Goal: Task Accomplishment & Management: Complete application form

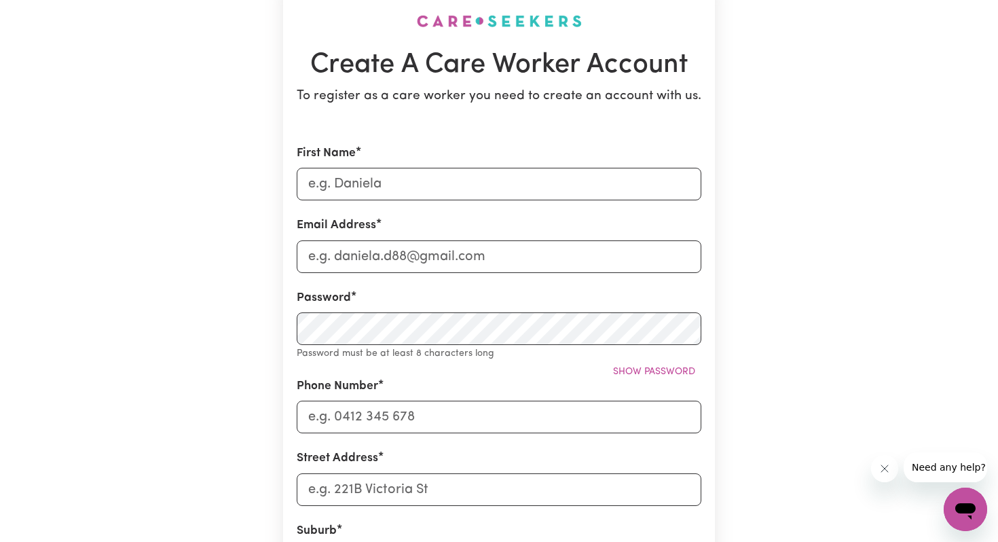
scroll to position [105, 0]
click at [425, 181] on input "First Name" at bounding box center [499, 182] width 405 height 33
type input "[PERSON_NAME]"
type input "[EMAIL_ADDRESS][DOMAIN_NAME]"
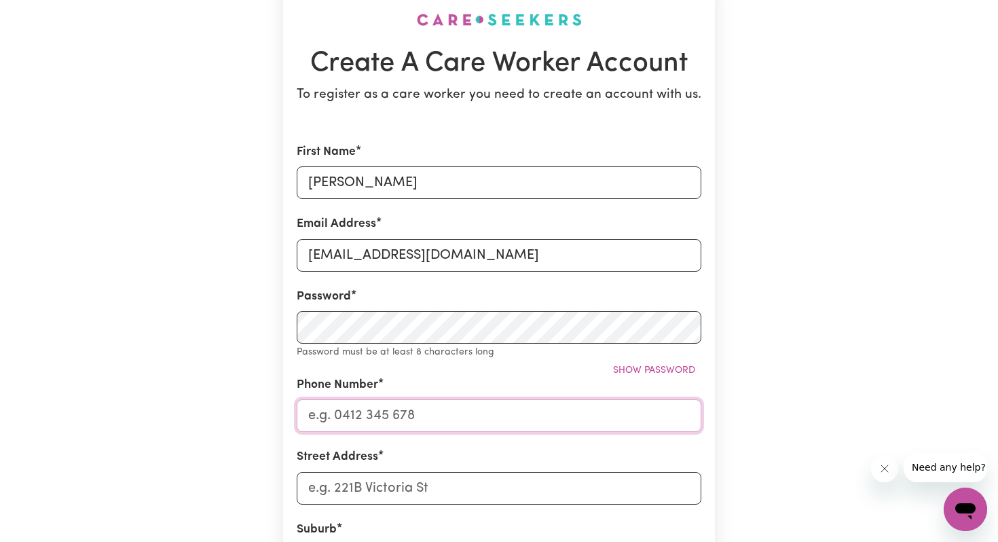
type input "0411255385"
click at [240, 272] on div "Create A Care Worker Account To register as a care worker you need to create an…" at bounding box center [499, 438] width 896 height 991
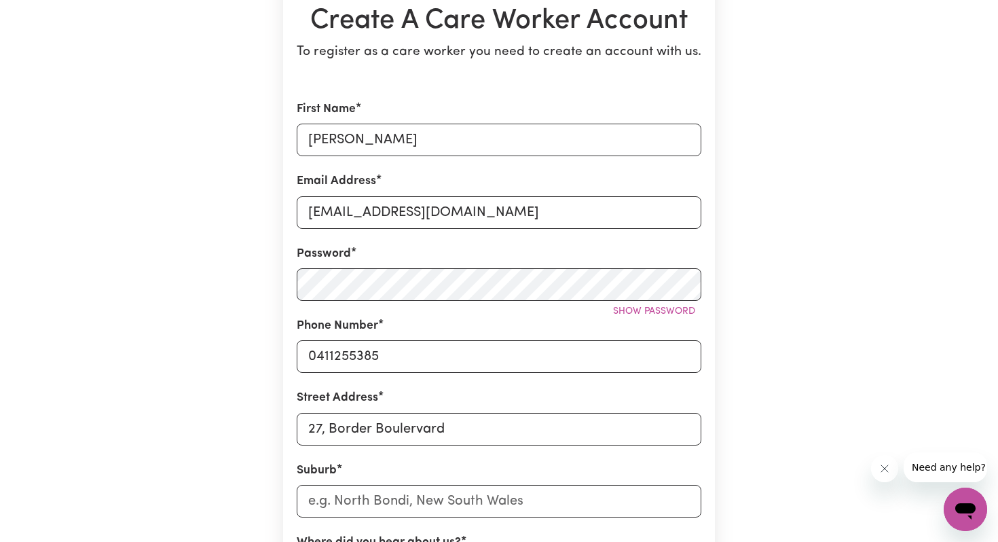
click at [251, 294] on div "Create A Care Worker Account To register as a care worker you need to create an…" at bounding box center [499, 387] width 896 height 975
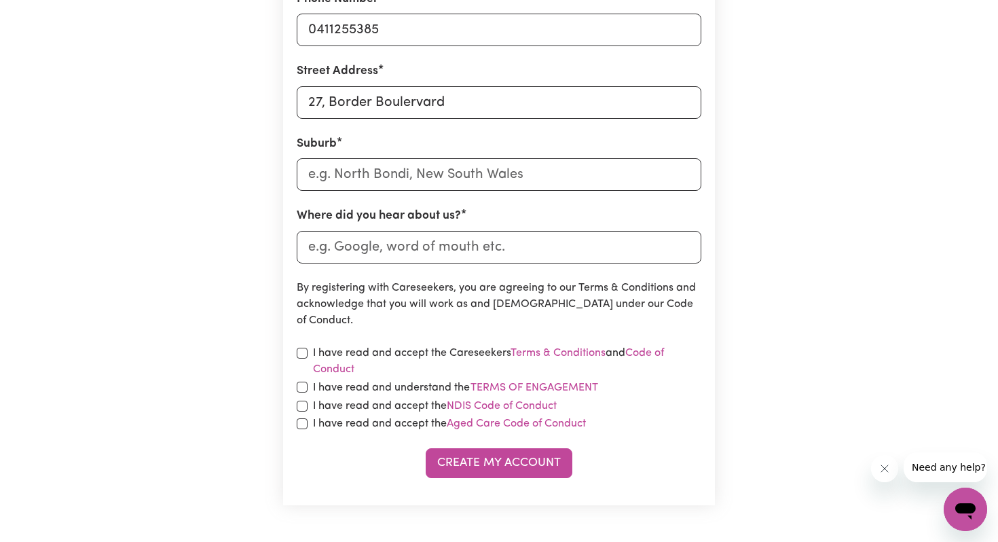
scroll to position [489, 0]
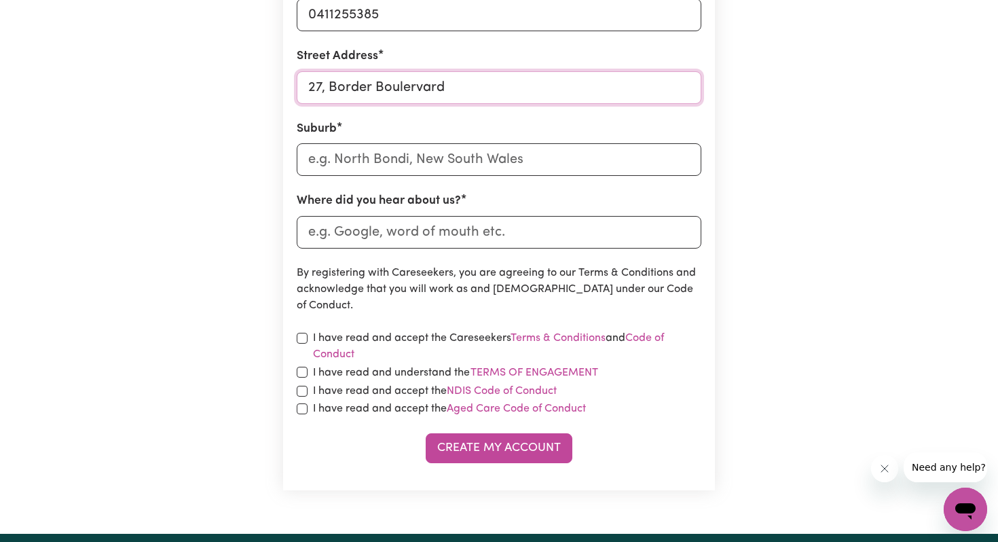
drag, startPoint x: 483, startPoint y: 81, endPoint x: 184, endPoint y: 81, distance: 298.8
click at [184, 81] on div "Create A Care Worker Account To register as a care worker you need to create an…" at bounding box center [499, 46] width 896 height 975
type input "[STREET_ADDRESS]"
click at [232, 150] on div "Create A Care Worker Account To register as a care worker you need to create an…" at bounding box center [499, 46] width 896 height 975
click at [358, 151] on input "text" at bounding box center [499, 159] width 405 height 33
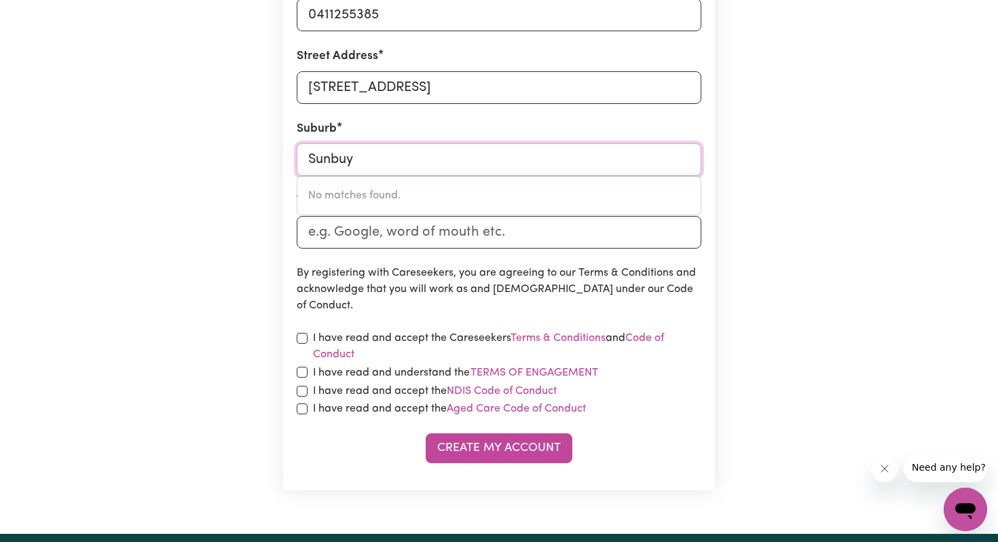
type input "Sunbu"
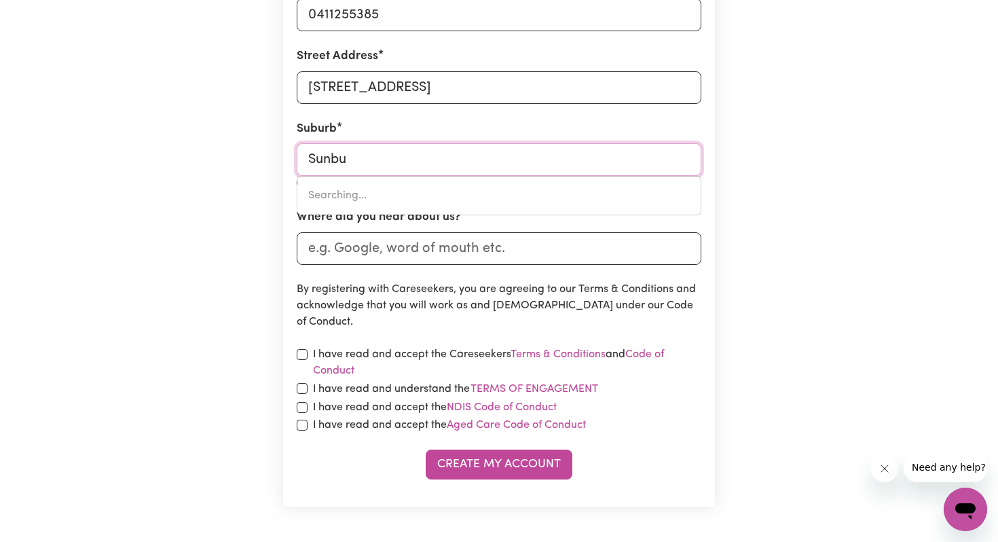
type input "SunbuRY, Victoria, 3429"
type input "Sunbur"
type input "SunburY, [GEOGRAPHIC_DATA], 3429"
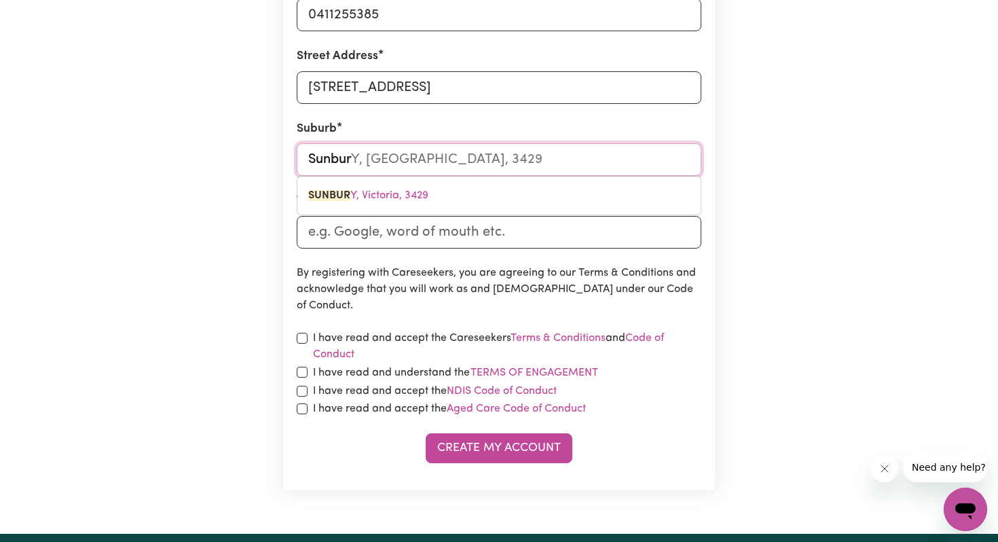
type input "Sunbury"
type input "[GEOGRAPHIC_DATA], [GEOGRAPHIC_DATA], 3429"
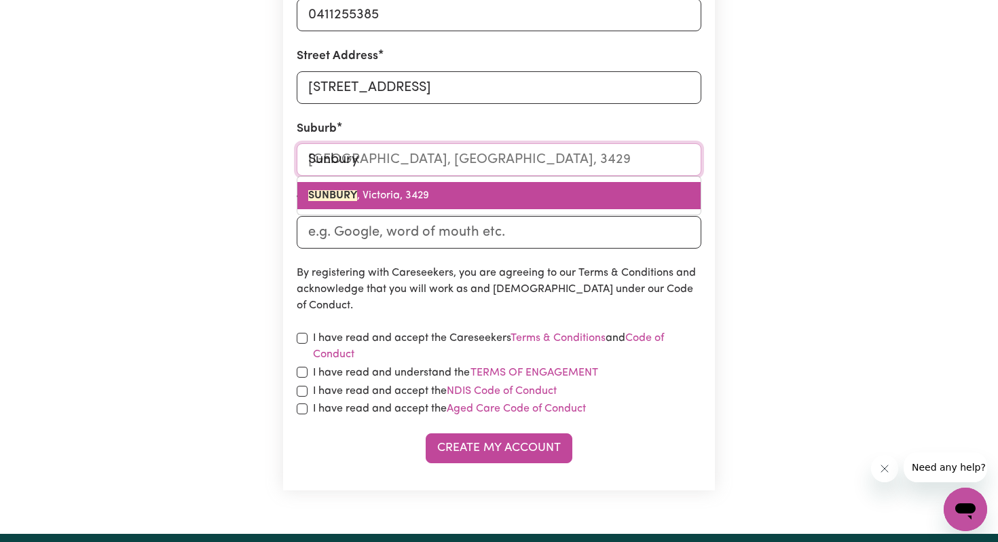
click at [478, 196] on link "[GEOGRAPHIC_DATA] , [GEOGRAPHIC_DATA], 3429" at bounding box center [498, 195] width 403 height 27
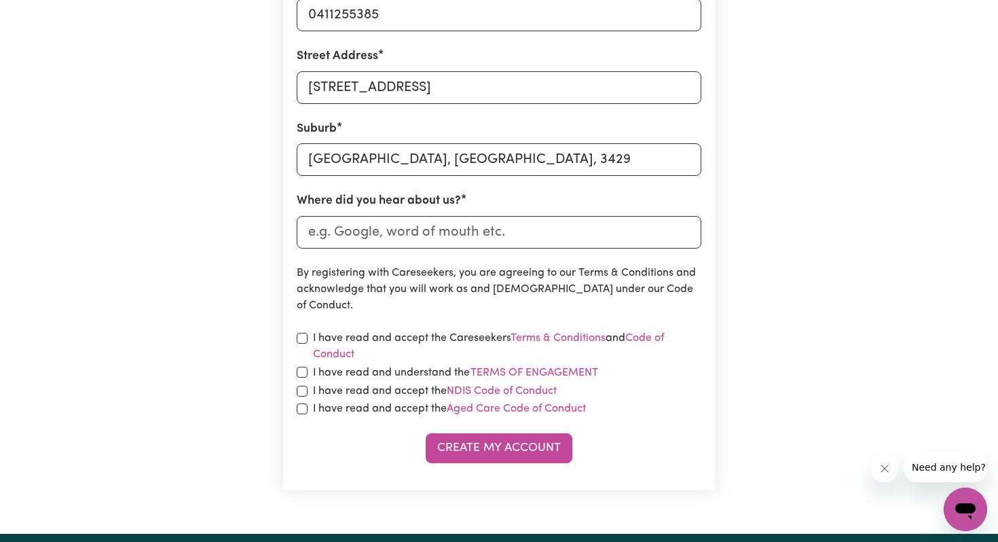
click at [246, 254] on div "Create A Care Worker Account To register as a care worker you need to create an…" at bounding box center [499, 46] width 896 height 975
click at [418, 234] on input "Where did you hear about us?" at bounding box center [499, 232] width 405 height 33
type input "Indeed"
click at [226, 254] on div "Create A Care Worker Account To register as a care worker you need to create an…" at bounding box center [499, 46] width 896 height 975
click at [305, 333] on input "checkbox" at bounding box center [302, 338] width 11 height 11
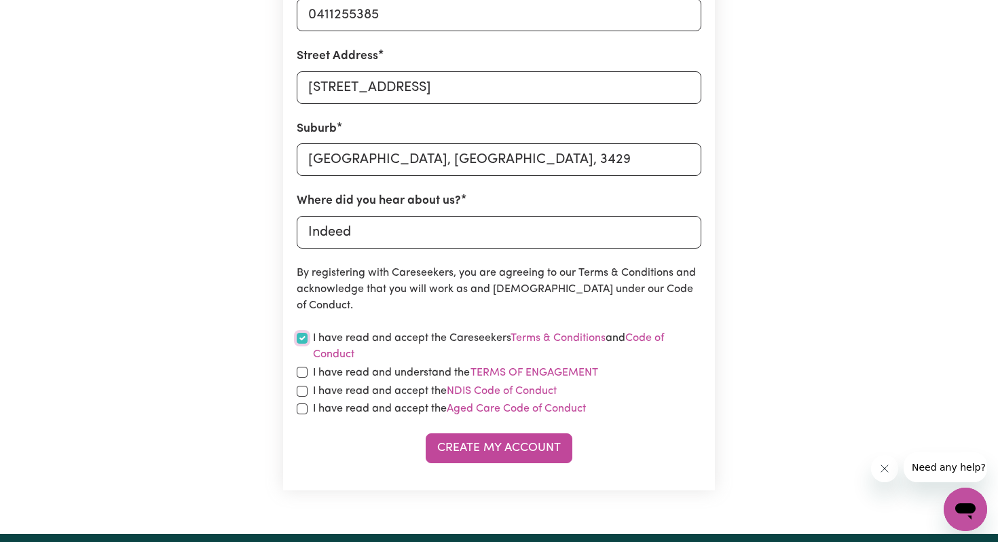
checkbox input "true"
click at [304, 365] on div "I have read and understand the Terms of Engagement" at bounding box center [499, 373] width 405 height 18
click at [304, 380] on div "I have read and understand the Terms of Engagement" at bounding box center [499, 373] width 405 height 18
click at [300, 374] on input "checkbox" at bounding box center [302, 372] width 11 height 11
checkbox input "true"
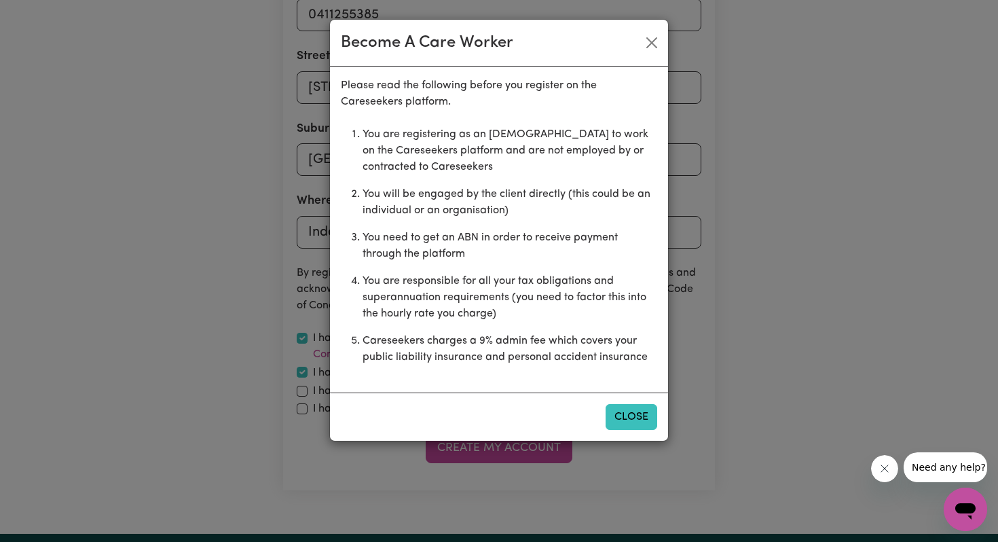
click at [627, 414] on button "Close" at bounding box center [632, 417] width 52 height 26
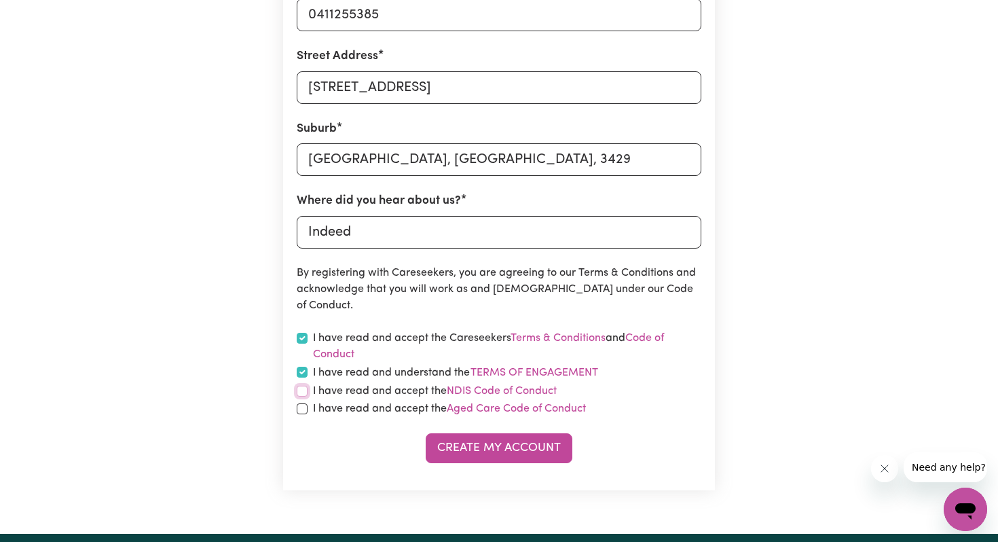
click at [302, 392] on input "checkbox" at bounding box center [302, 391] width 11 height 11
checkbox input "true"
click at [302, 405] on input "checkbox" at bounding box center [302, 408] width 11 height 11
checkbox input "true"
click at [476, 454] on button "Create My Account" at bounding box center [499, 448] width 147 height 30
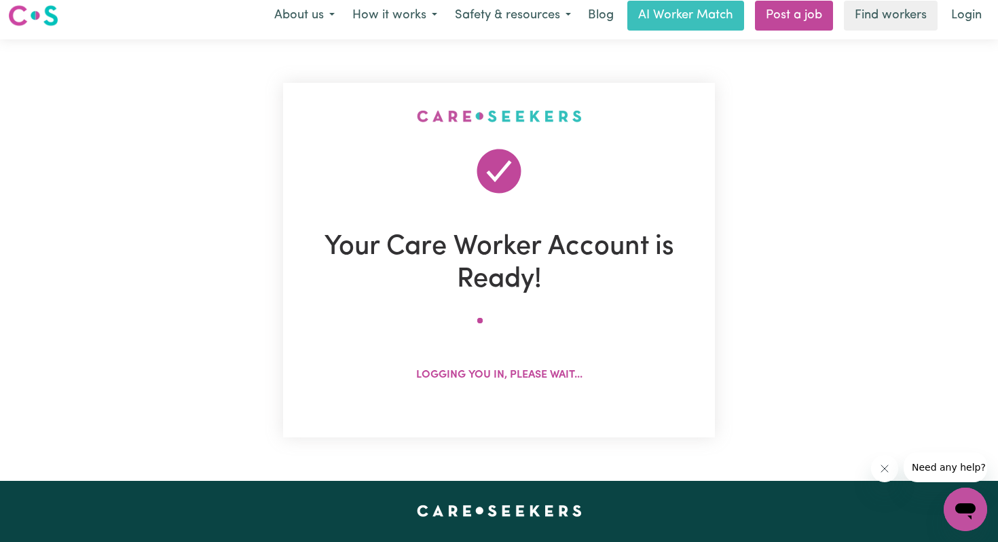
scroll to position [0, 0]
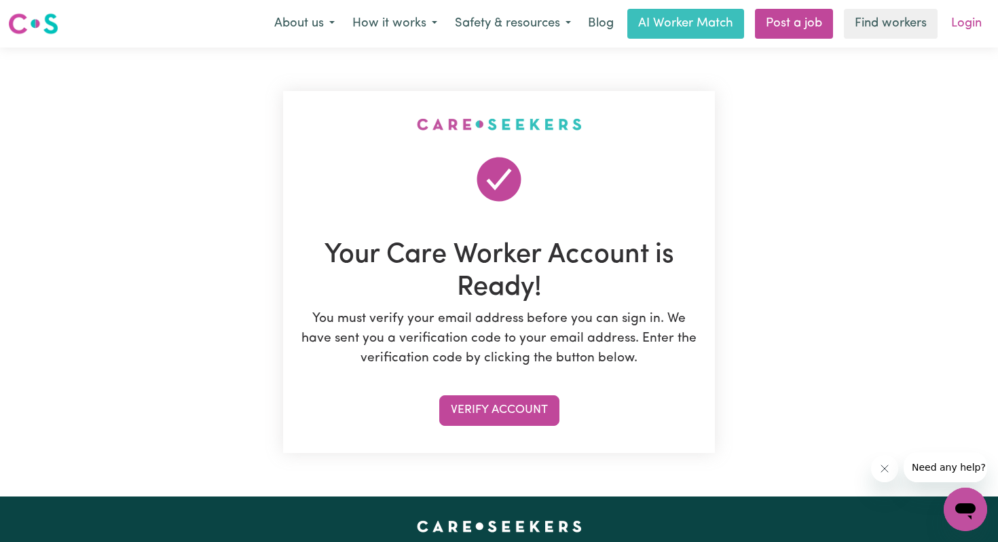
click at [960, 23] on link "Login" at bounding box center [966, 24] width 47 height 30
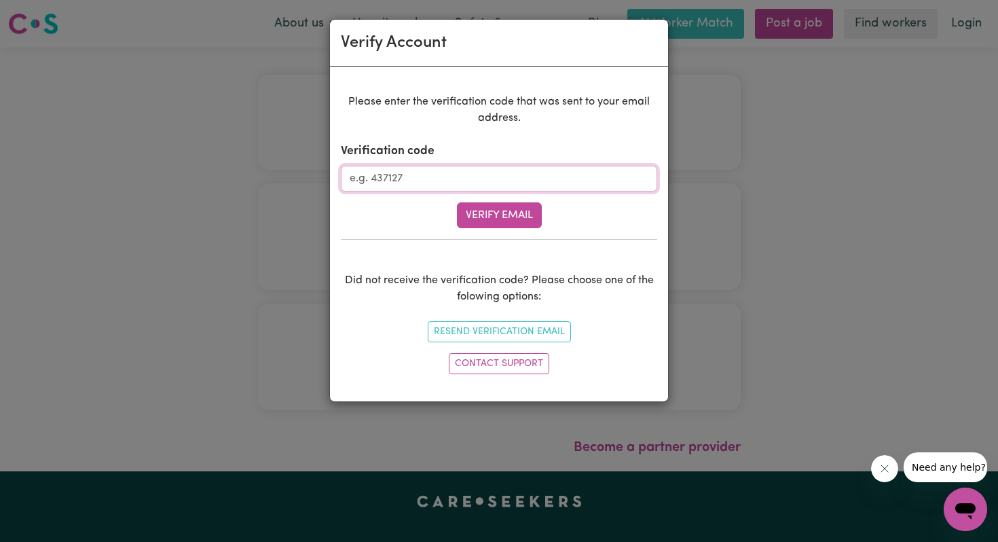
click at [594, 173] on input "Verification code" at bounding box center [499, 179] width 316 height 26
type input "493667"
click at [522, 219] on button "Verify Email" at bounding box center [499, 215] width 85 height 26
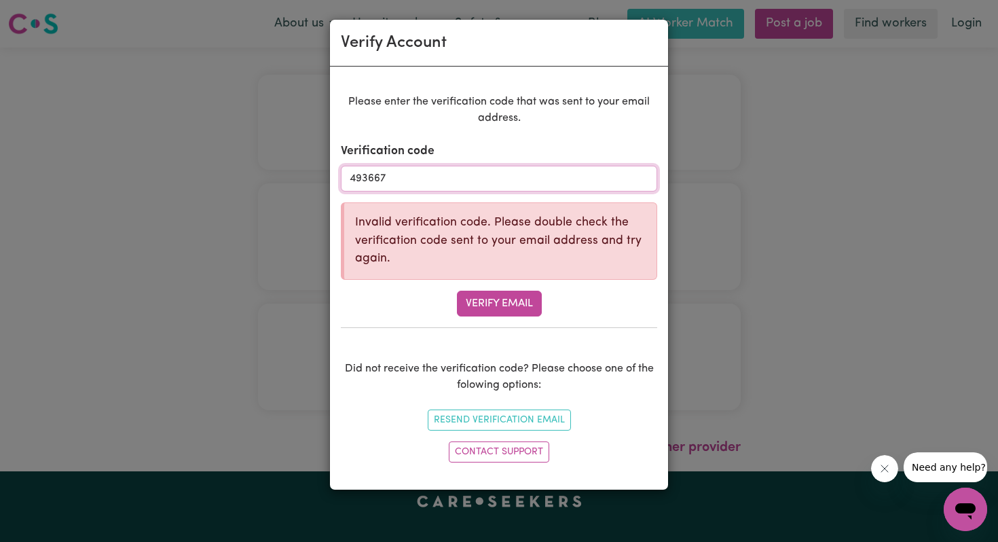
click at [376, 189] on input "493667" at bounding box center [499, 179] width 316 height 26
click at [479, 306] on button "Verify Email" at bounding box center [499, 304] width 85 height 26
click at [490, 414] on button "Resend Verification Email" at bounding box center [499, 419] width 143 height 21
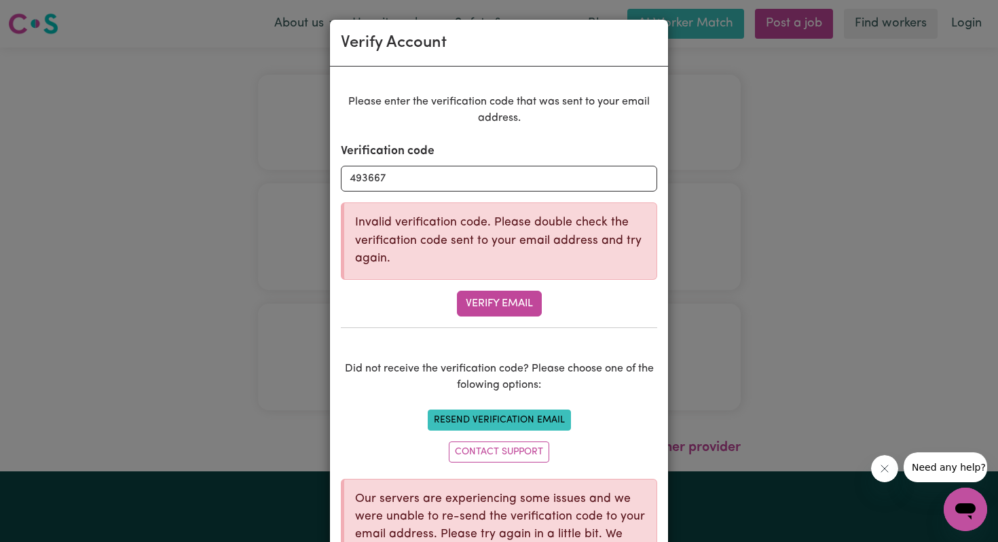
scroll to position [73, 0]
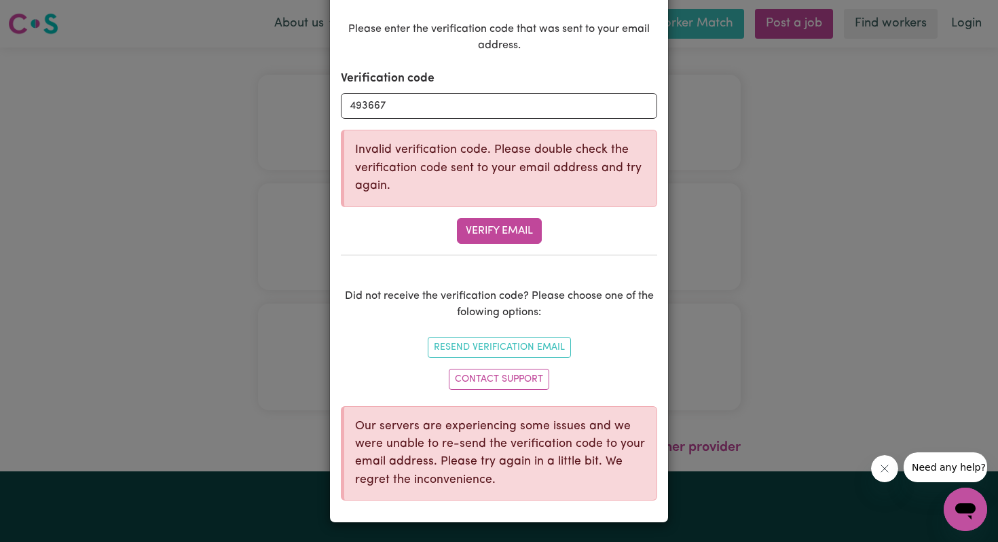
click at [745, 280] on div "Verify Account Please enter the verification code that was sent to your email a…" at bounding box center [499, 271] width 998 height 542
click at [731, 80] on div "Verify Account Please enter the verification code that was sent to your email a…" at bounding box center [499, 271] width 998 height 542
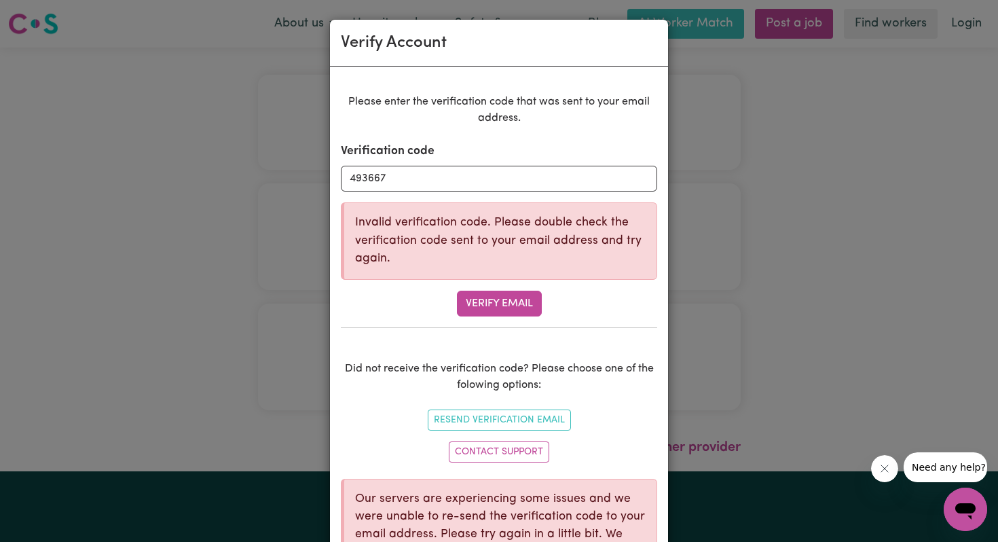
click at [792, 93] on div "Verify Account Please enter the verification code that was sent to your email a…" at bounding box center [499, 271] width 998 height 542
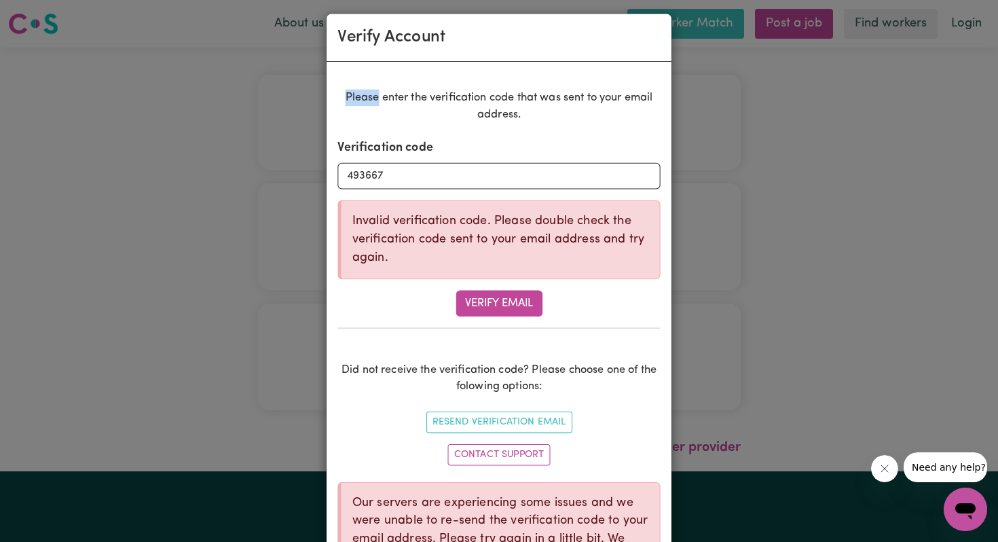
click at [792, 93] on div "Verify Account Please enter the verification code that was sent to your email a…" at bounding box center [499, 271] width 998 height 542
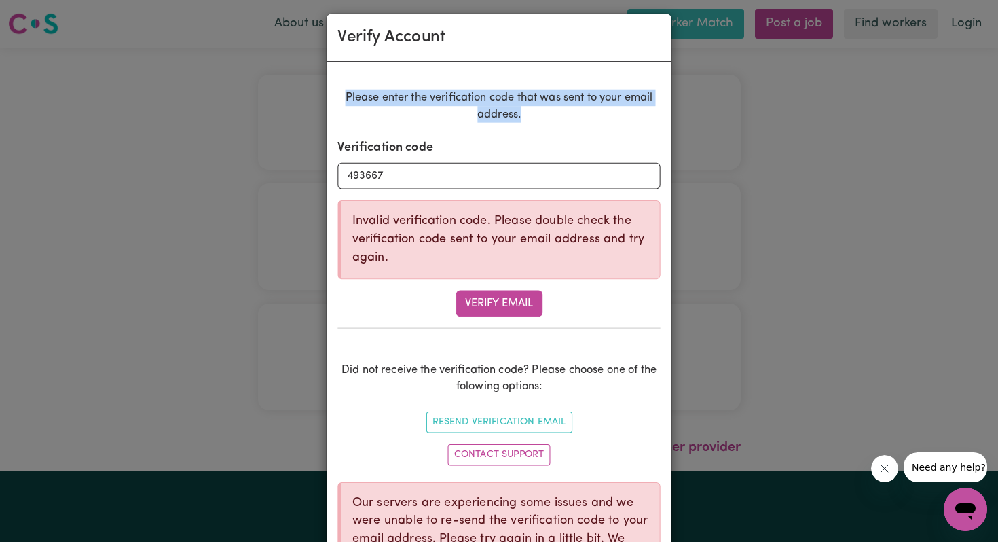
click at [792, 93] on div "Verify Account Please enter the verification code that was sent to your email a…" at bounding box center [499, 271] width 998 height 542
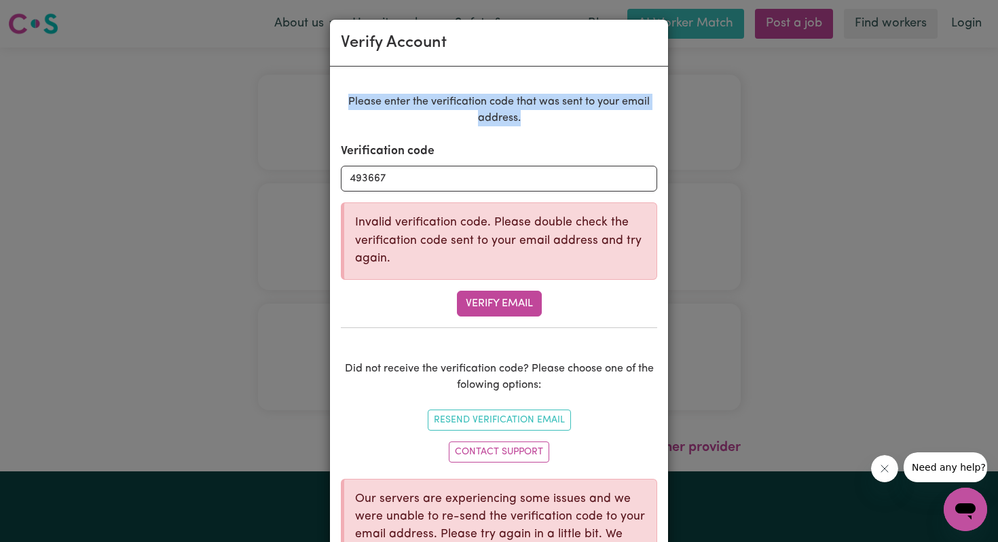
click at [747, 181] on div "Verify Account Please enter the verification code that was sent to your email a…" at bounding box center [499, 271] width 998 height 542
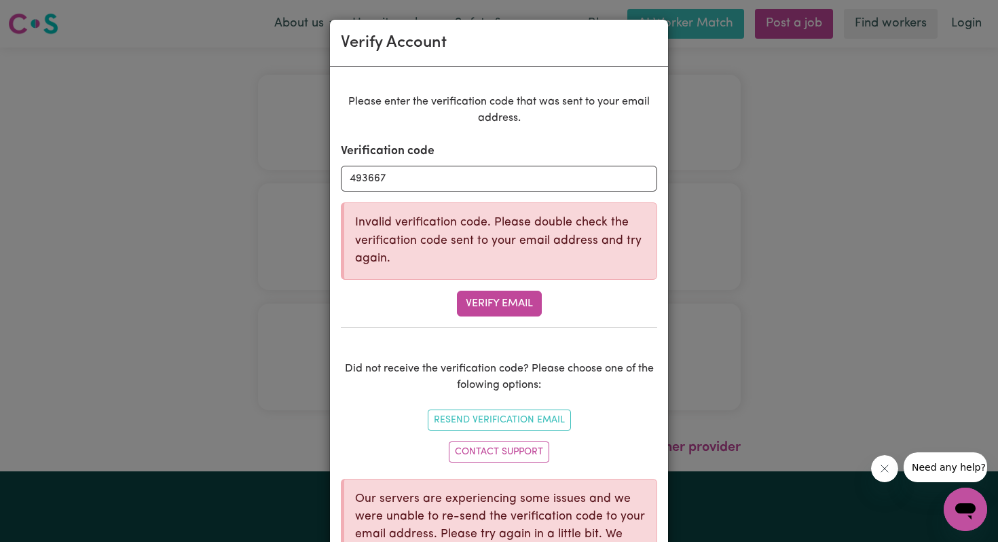
click at [747, 181] on div "Verify Account Please enter the verification code that was sent to your email a…" at bounding box center [499, 271] width 998 height 542
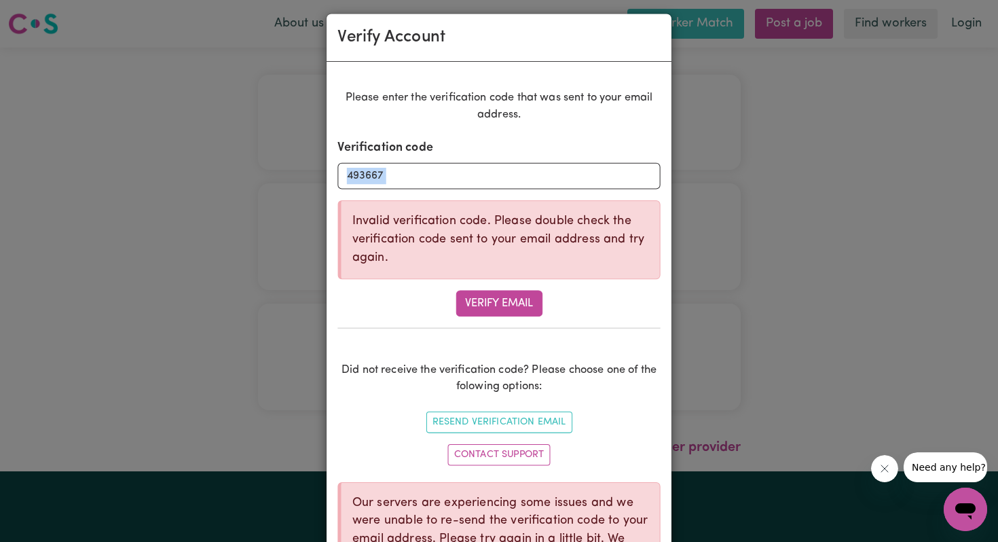
click at [747, 181] on div "Verify Account Please enter the verification code that was sent to your email a…" at bounding box center [499, 271] width 998 height 542
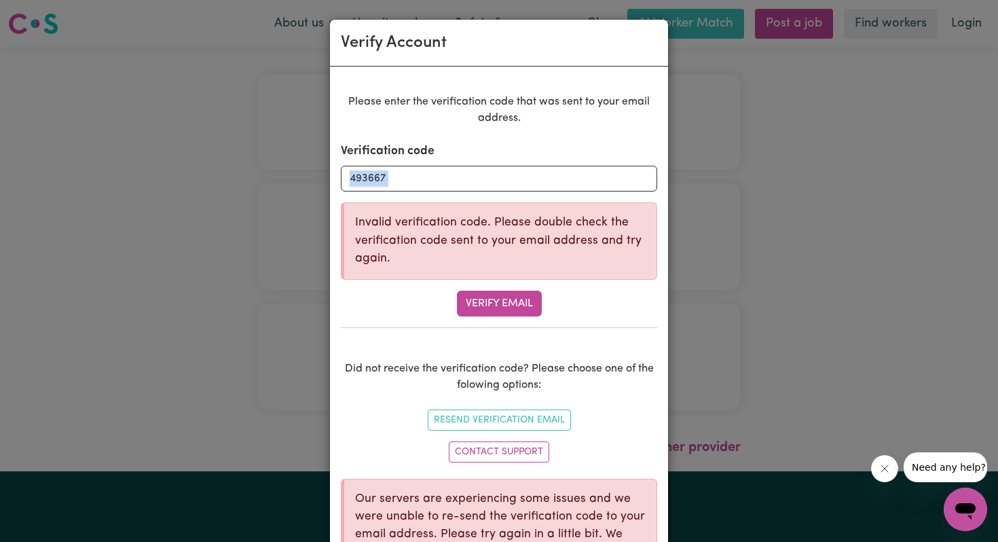
click at [747, 181] on div "Verify Account Please enter the verification code that was sent to your email a…" at bounding box center [499, 271] width 998 height 542
